Goal: Transaction & Acquisition: Purchase product/service

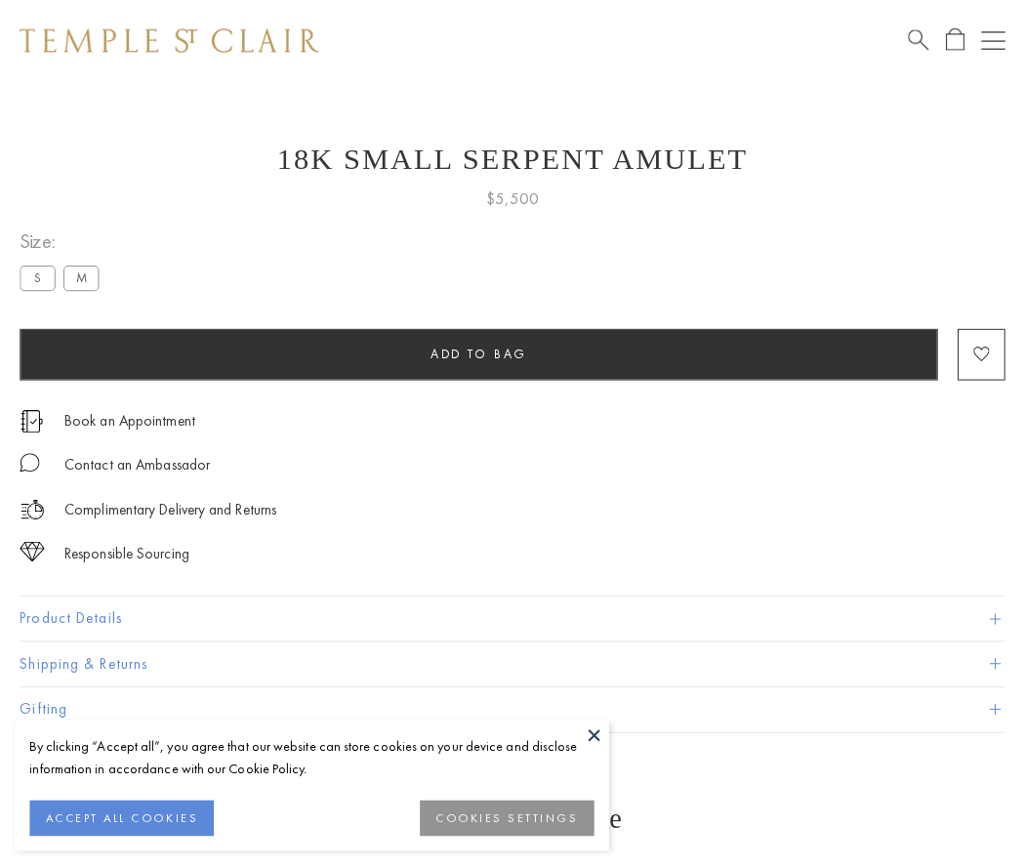
scroll to position [33, 0]
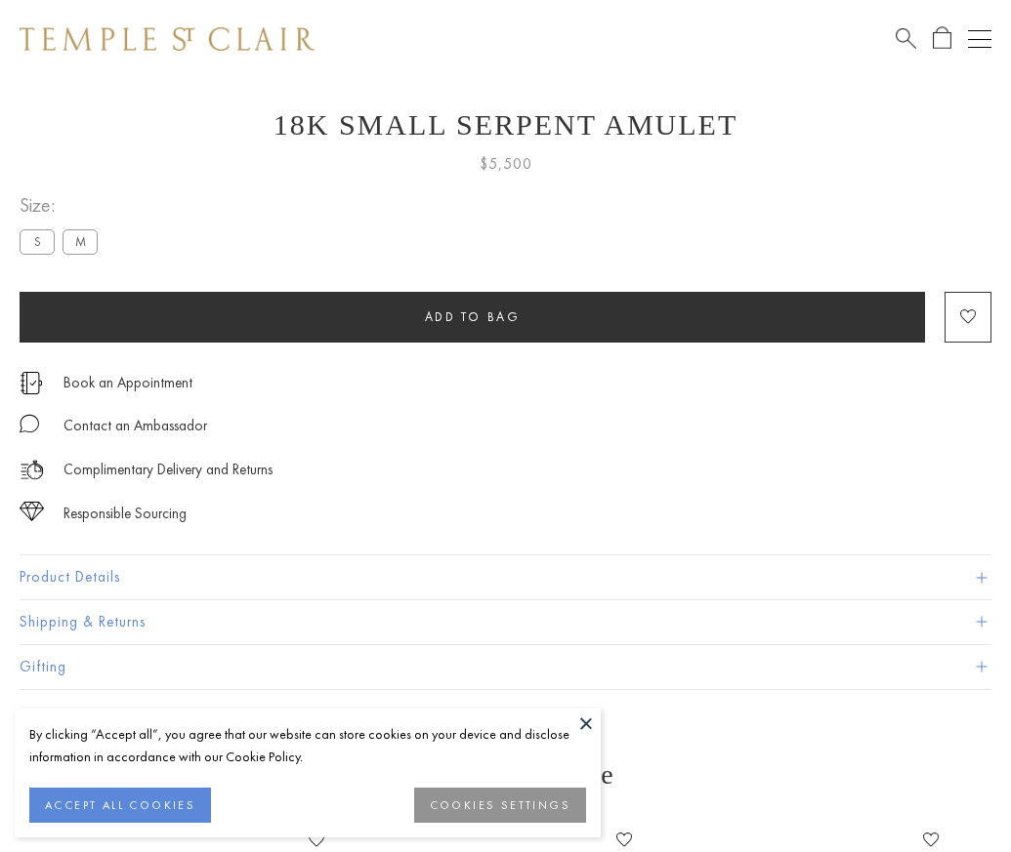
click at [472, 316] on span "Add to bag" at bounding box center [473, 317] width 96 height 17
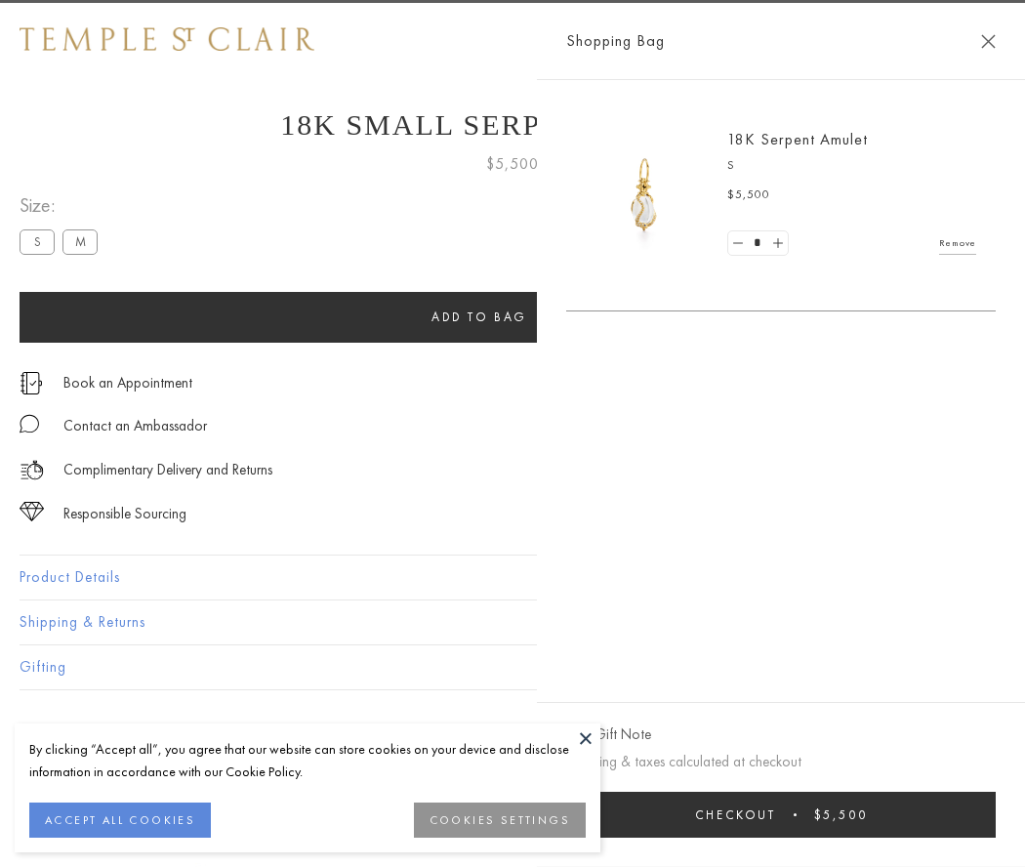
click at [776, 814] on span "Checkout" at bounding box center [735, 815] width 81 height 17
